Goal: Task Accomplishment & Management: Manage account settings

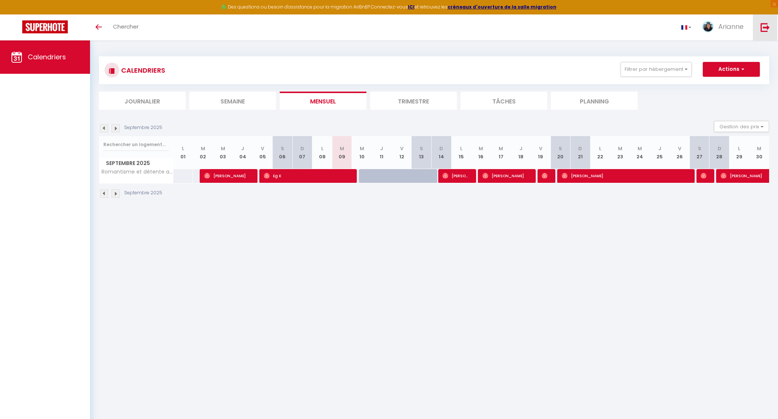
click at [773, 19] on link at bounding box center [765, 27] width 24 height 26
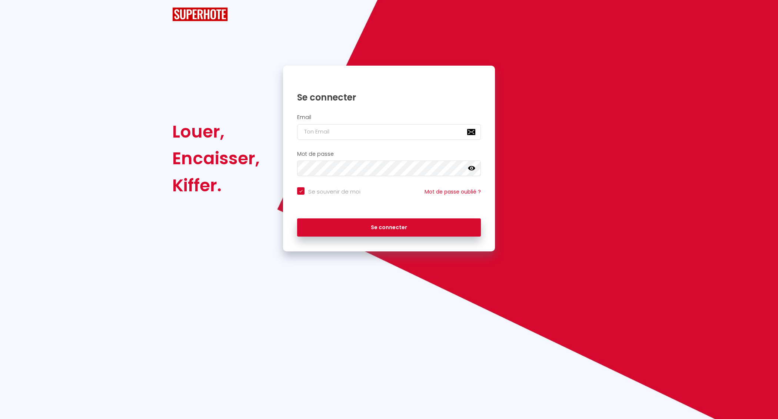
checkbox input "true"
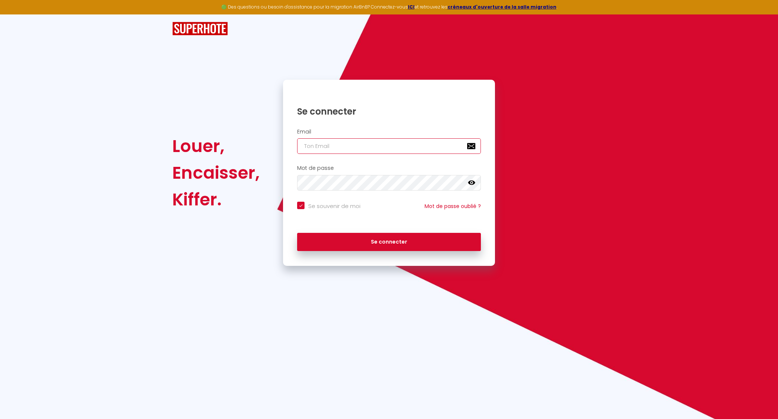
type input "[EMAIL_ADDRESS][MEDICAL_DATA][DOMAIN_NAME]"
checkbox input "true"
click at [386, 143] on input "[EMAIL_ADDRESS][MEDICAL_DATA][DOMAIN_NAME]" at bounding box center [389, 146] width 184 height 16
type input "[EMAIL_ADDRESS][MEDICAL_DATA][DOMAIN_NAME]"
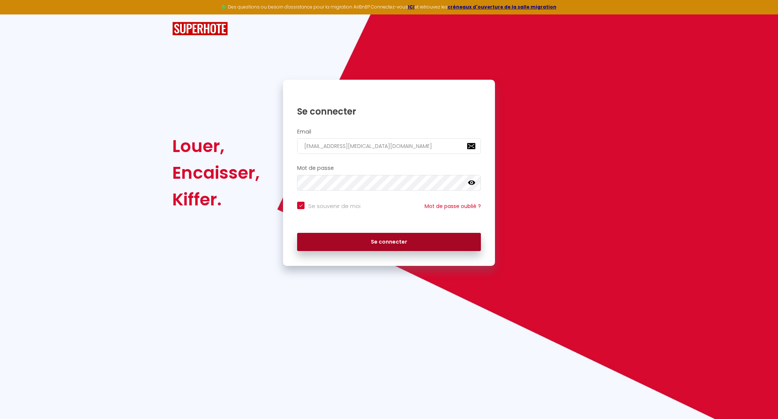
click at [383, 242] on button "Se connecter" at bounding box center [389, 242] width 184 height 19
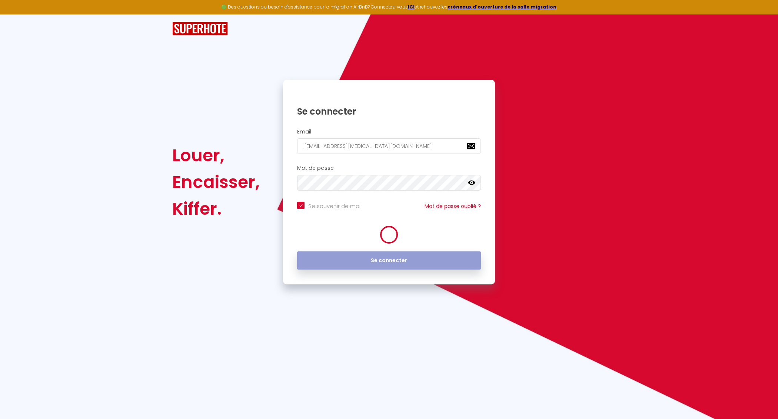
checkbox input "true"
